Goal: Navigation & Orientation: Find specific page/section

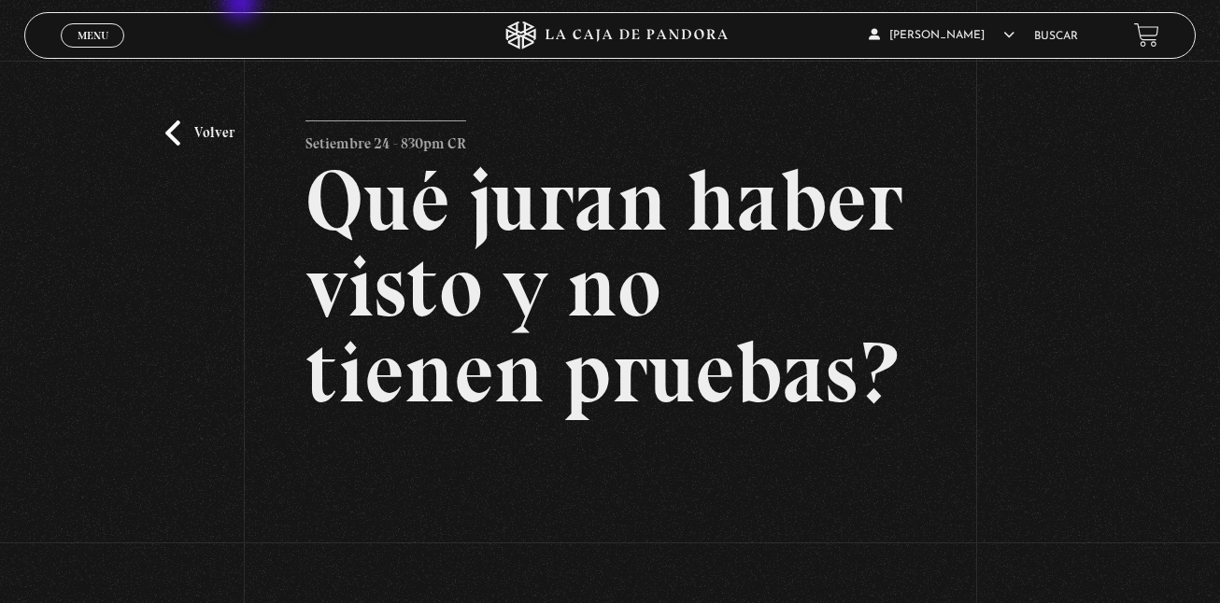
scroll to position [246, 0]
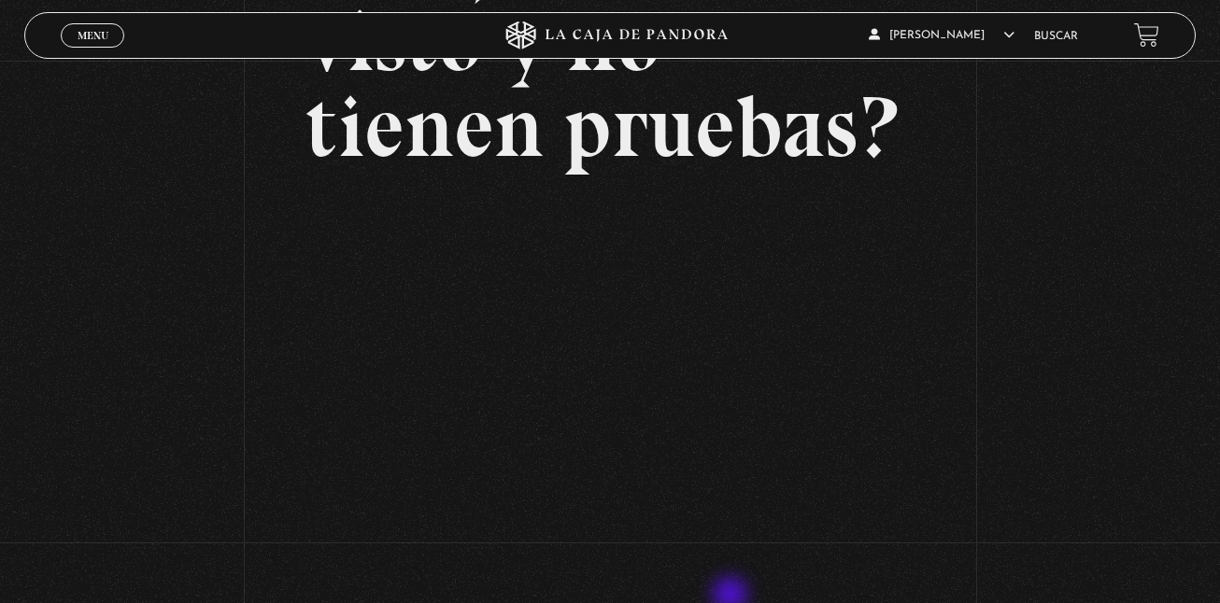
click at [1076, 433] on div "Volver Setiembre 24 - 830pm CR Qué juran haber visto y no tienen pruebas?" at bounding box center [610, 196] width 1220 height 763
click at [1027, 466] on div "Volver Setiembre 24 - 830pm CR Qué juran haber visto y no tienen pruebas?" at bounding box center [610, 196] width 1220 height 763
click at [213, 135] on div "Volver Setiembre 24 - 830pm CR Qué juran haber visto y no tienen pruebas?" at bounding box center [610, 196] width 1220 height 763
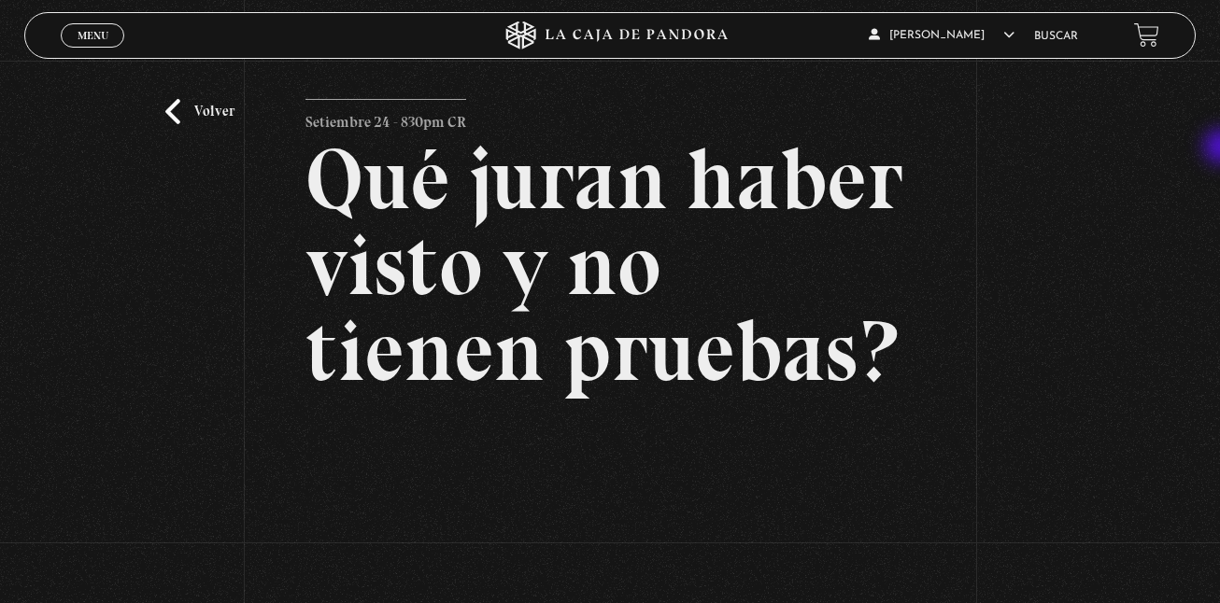
scroll to position [0, 0]
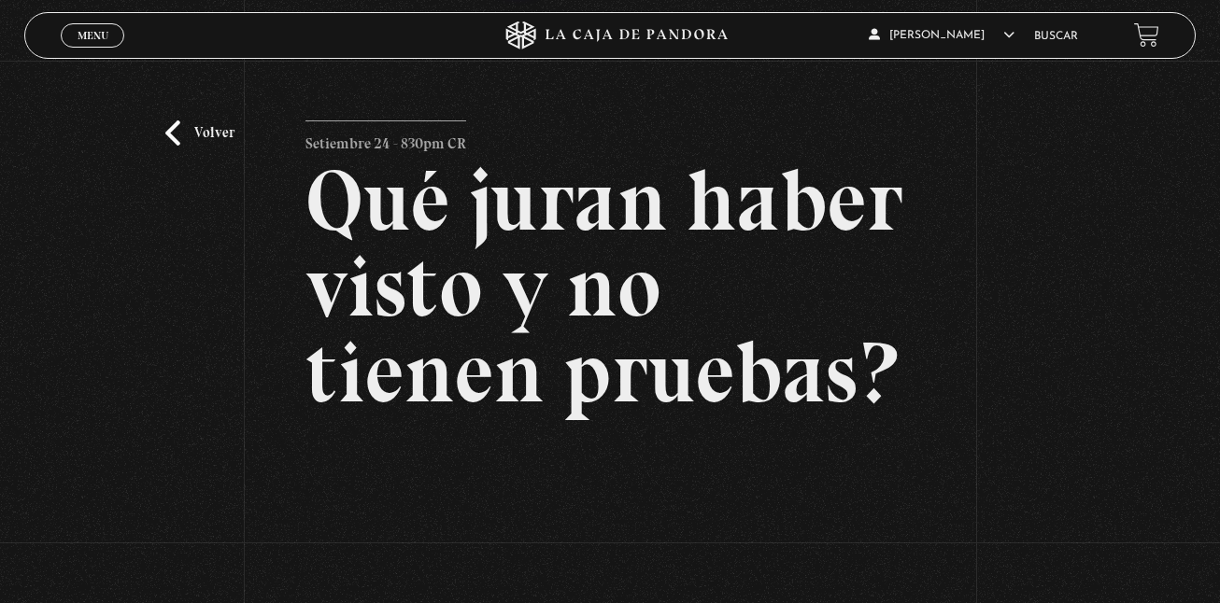
drag, startPoint x: 797, startPoint y: 237, endPoint x: 494, endPoint y: 33, distance: 365.2
click at [494, 33] on div "Menu Cerrar Kaleb Gonzalez Cruz En vivos Pandora Centinelas Mi cuenta Salir Bus…" at bounding box center [610, 554] width 1220 height 1109
click at [183, 134] on link "Volver" at bounding box center [199, 132] width 69 height 25
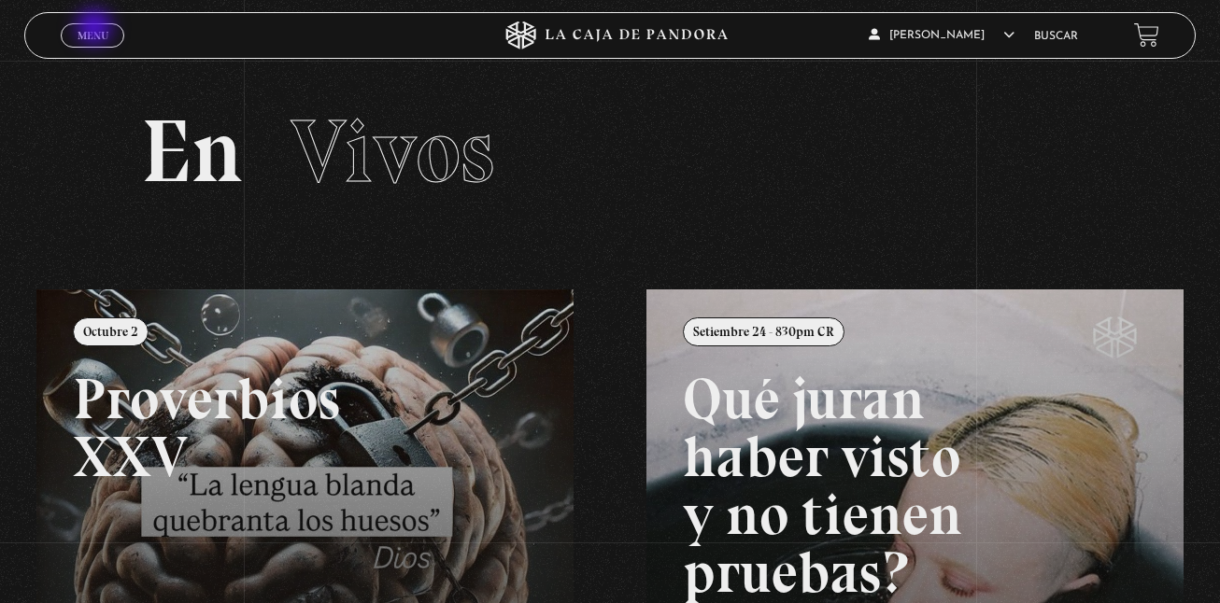
click at [96, 30] on span "Menu" at bounding box center [93, 35] width 31 height 11
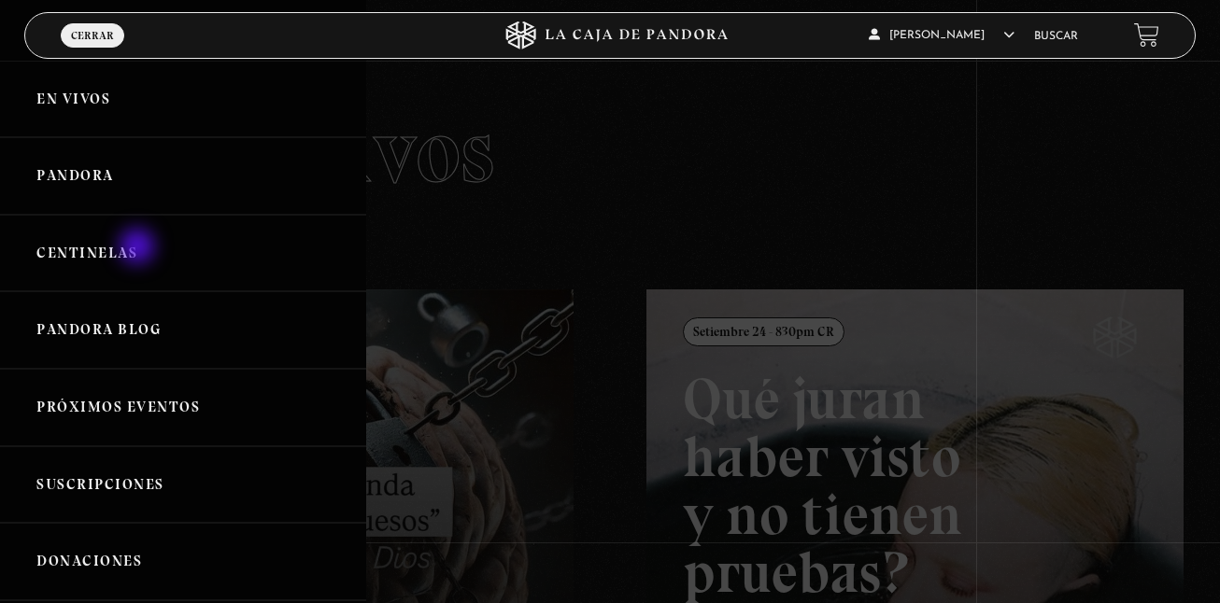
click at [139, 248] on link "Centinelas" at bounding box center [183, 254] width 366 height 78
